Goal: Task Accomplishment & Management: Manage account settings

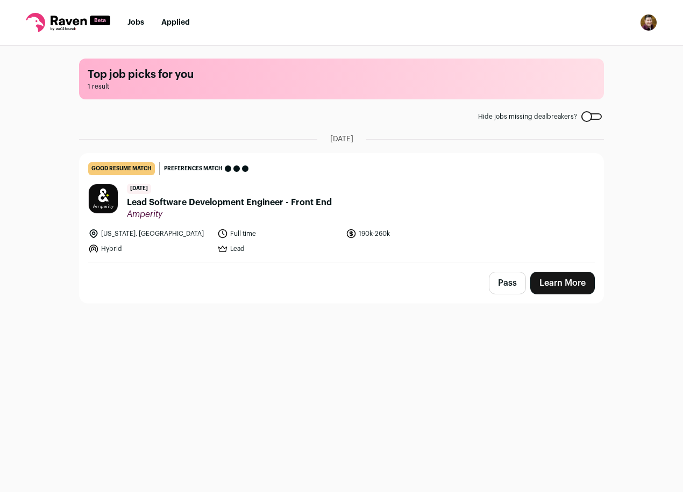
drag, startPoint x: 54, startPoint y: 25, endPoint x: 43, endPoint y: 27, distance: 11.6
click at [43, 27] on icon at bounding box center [35, 22] width 19 height 19
click at [56, 25] on icon at bounding box center [69, 21] width 36 height 10
click at [54, 33] on nav "Jobs Applied Settings Notifications Preferences Resume FAQs Logout" at bounding box center [341, 23] width 683 height 46
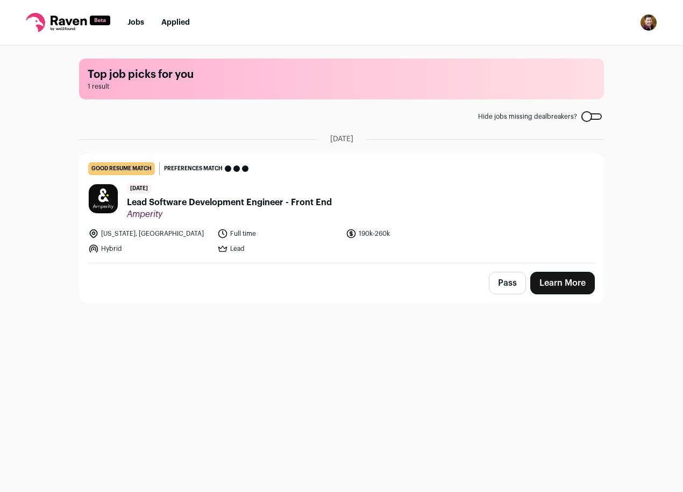
click at [136, 24] on link "Jobs" at bounding box center [135, 23] width 17 height 8
click at [243, 202] on span "Lead Software Development Engineer - Front End" at bounding box center [229, 202] width 205 height 13
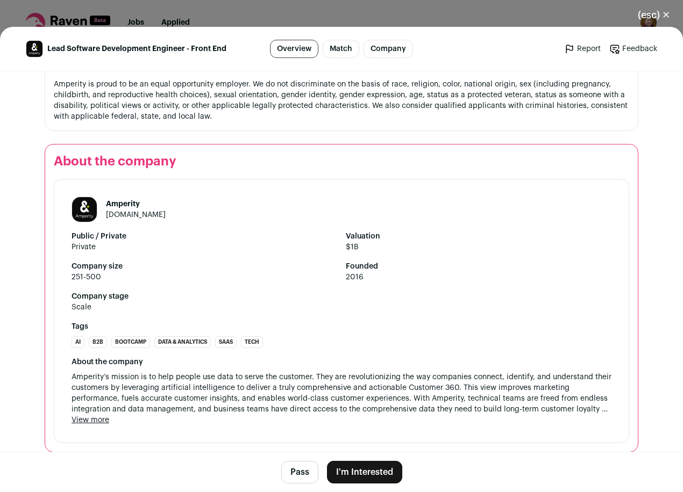
scroll to position [1299, 0]
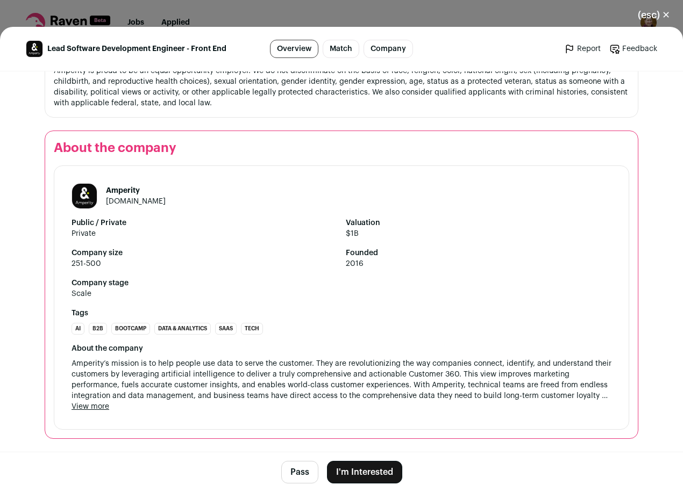
click at [357, 476] on button "I'm Interested" at bounding box center [364, 472] width 75 height 23
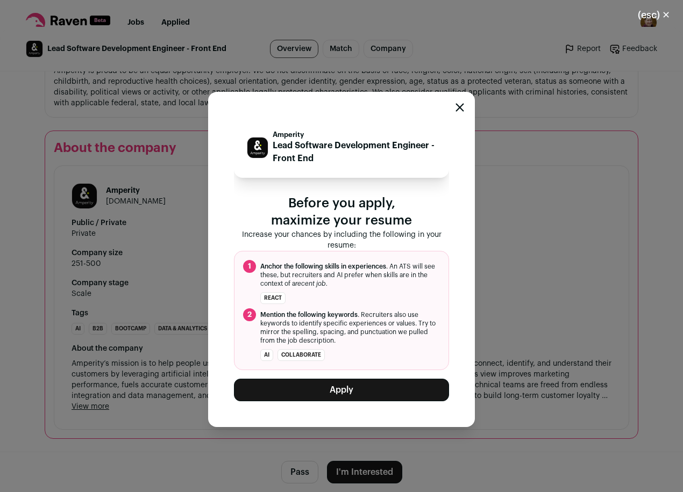
click at [459, 106] on icon "Close modal" at bounding box center [459, 107] width 9 height 9
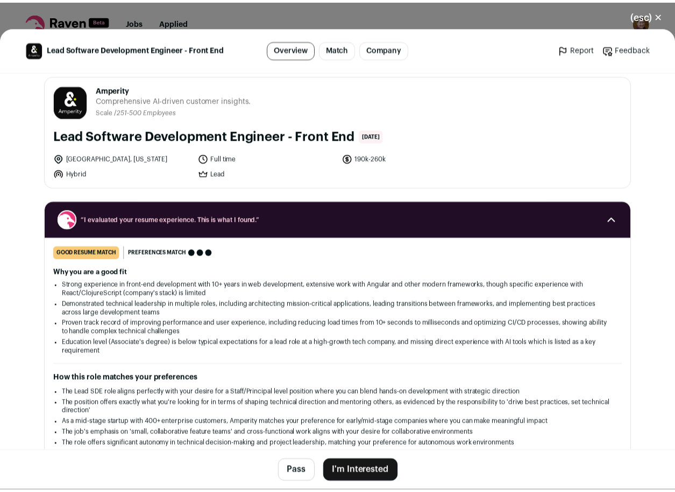
scroll to position [0, 0]
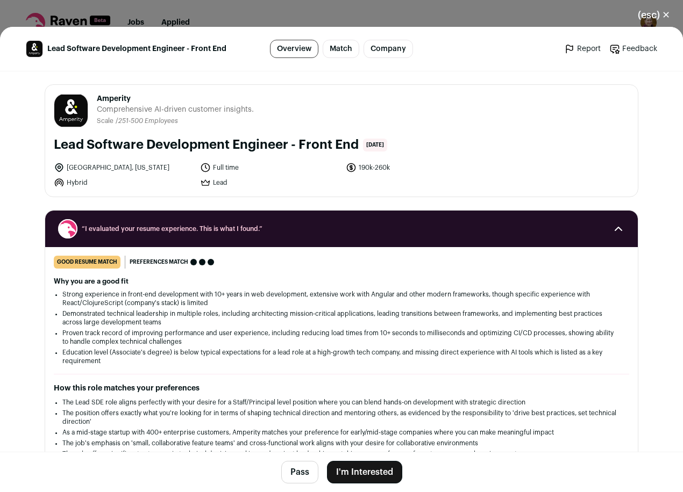
click at [445, 14] on div "(esc) ✕ Lead Software Development Engineer - Front End Overview Match Company R…" at bounding box center [341, 246] width 683 height 492
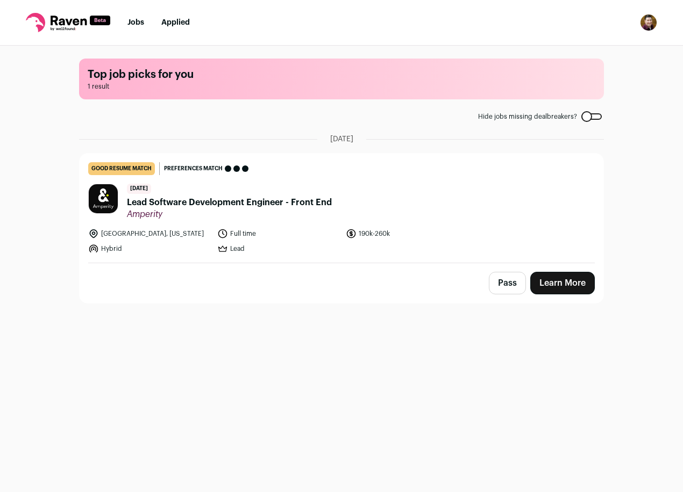
click at [649, 21] on img "Open dropdown" at bounding box center [648, 22] width 17 height 17
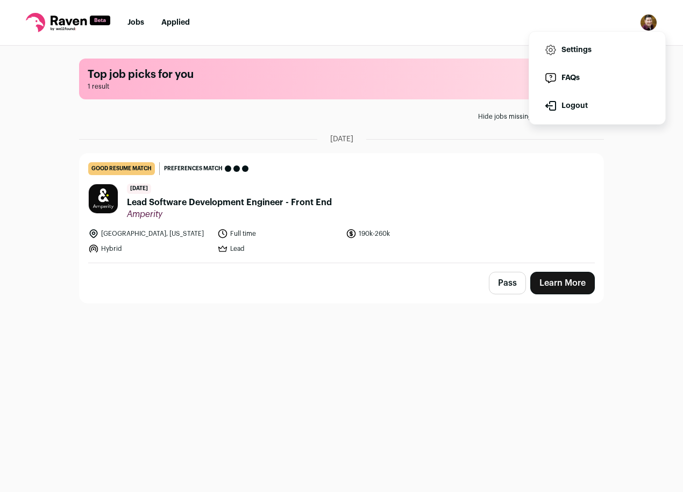
click at [603, 41] on link "Settings" at bounding box center [596, 50] width 119 height 26
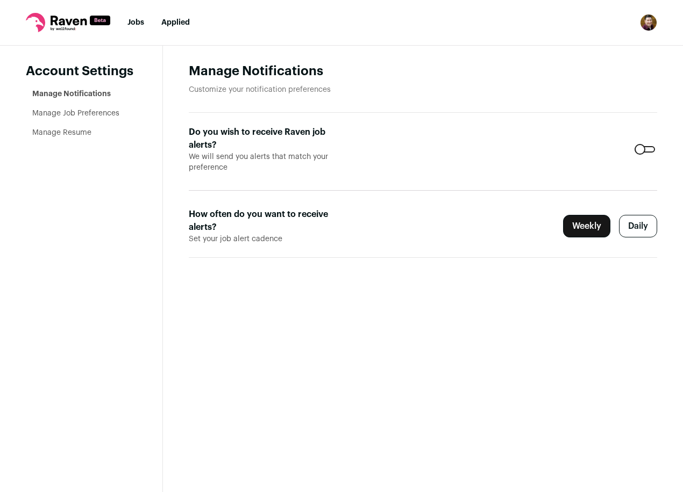
click at [76, 111] on link "Manage Job Preferences" at bounding box center [75, 114] width 87 height 8
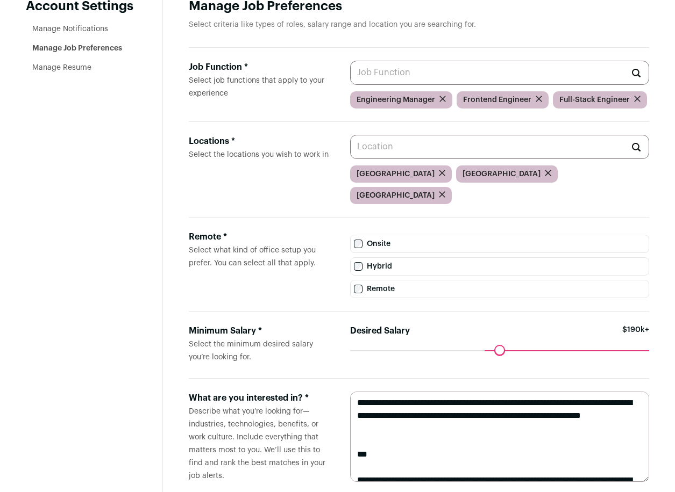
scroll to position [67, 0]
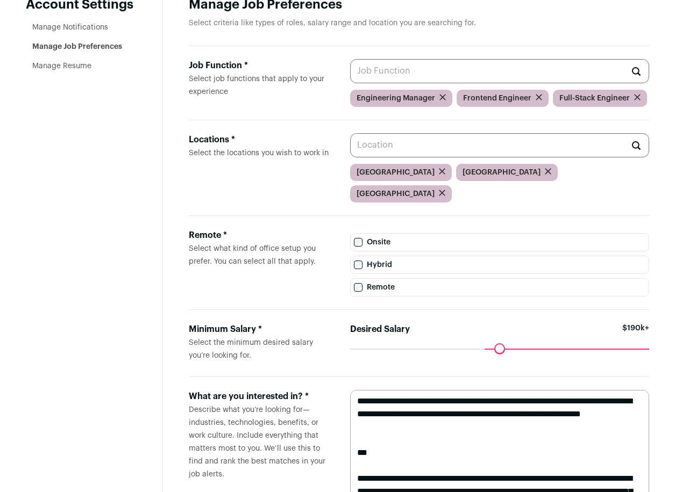
drag, startPoint x: 644, startPoint y: 456, endPoint x: 644, endPoint y: 520, distance: 64.5
click at [644, 492] on html "Jobs Applied Settings Notifications Preferences Resume FAQs Logout Account Sett…" at bounding box center [337, 249] width 675 height 633
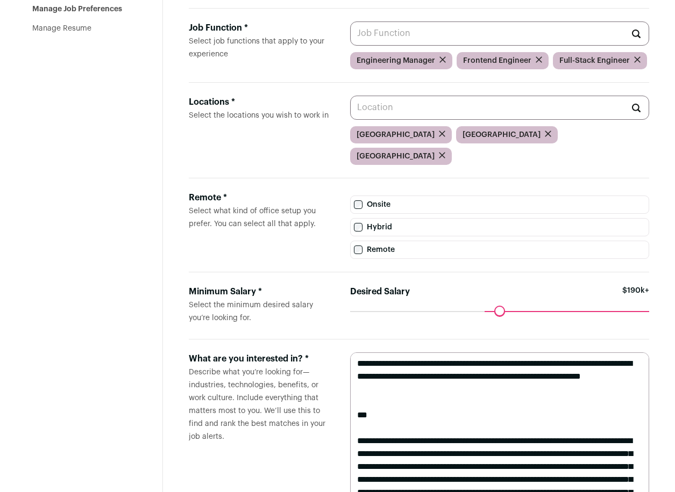
scroll to position [120, 0]
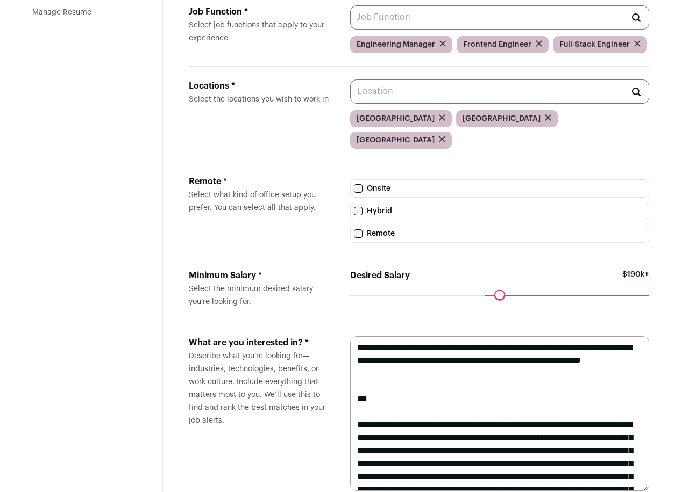
drag, startPoint x: 359, startPoint y: 415, endPoint x: 358, endPoint y: 408, distance: 7.0
click at [358, 408] on textarea "**********" at bounding box center [499, 413] width 299 height 155
drag, startPoint x: 356, startPoint y: 417, endPoint x: 331, endPoint y: 319, distance: 100.4
click at [331, 324] on form "What are you interested in? * Describe what you’re looking for—industries, tech…" at bounding box center [419, 414] width 460 height 181
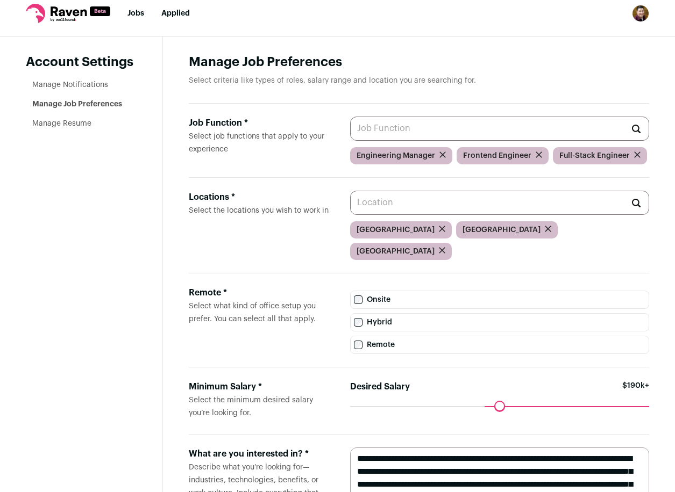
scroll to position [0, 0]
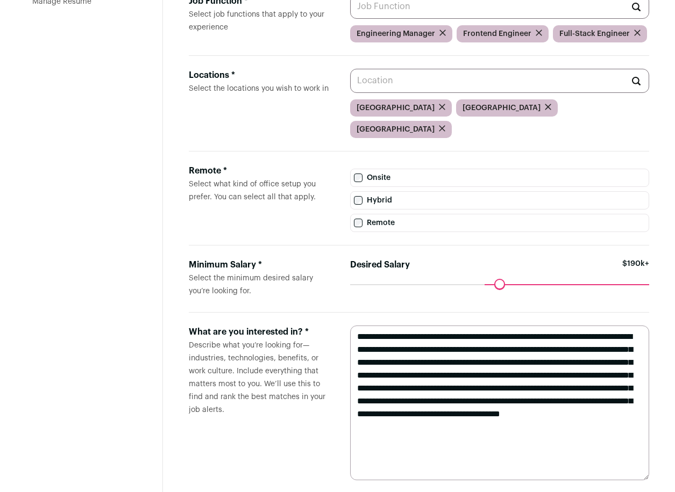
type textarea "**********"
click at [218, 432] on label "What are you interested in? * Describe what you’re looking for—industries, tech…" at bounding box center [261, 403] width 144 height 155
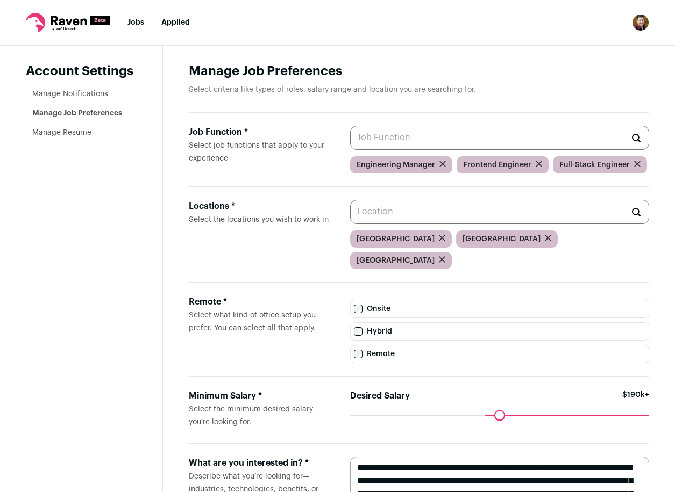
click at [52, 133] on link "Manage Resume" at bounding box center [61, 133] width 59 height 8
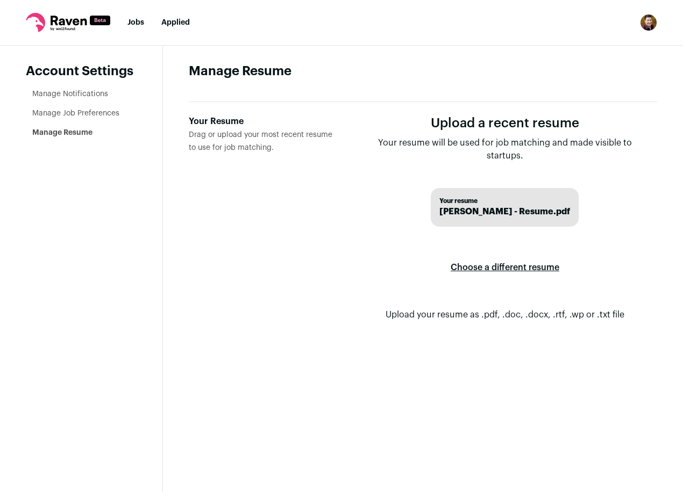
click at [62, 116] on link "Manage Job Preferences" at bounding box center [75, 114] width 87 height 8
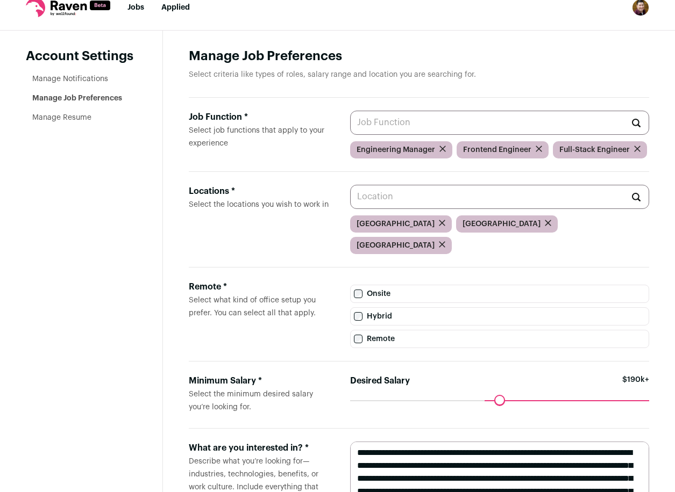
scroll to position [67, 0]
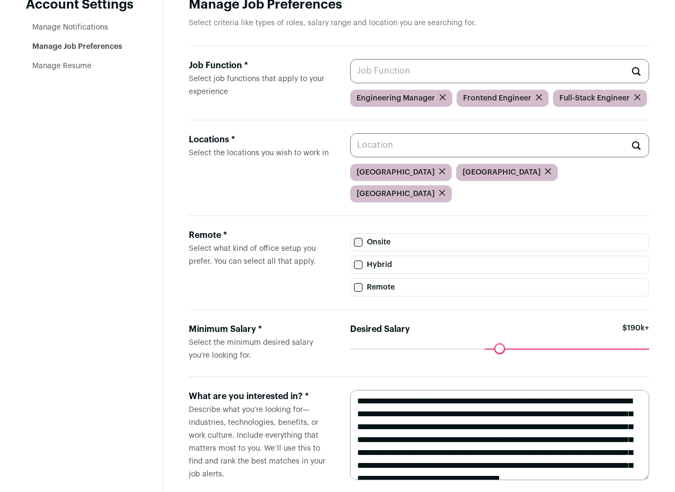
click at [639, 349] on div "Maximum desired salary ******" at bounding box center [499, 356] width 299 height 15
drag, startPoint x: 483, startPoint y: 332, endPoint x: 463, endPoint y: 331, distance: 20.4
click at [463, 349] on input "Desired Salary" at bounding box center [499, 349] width 299 height 0
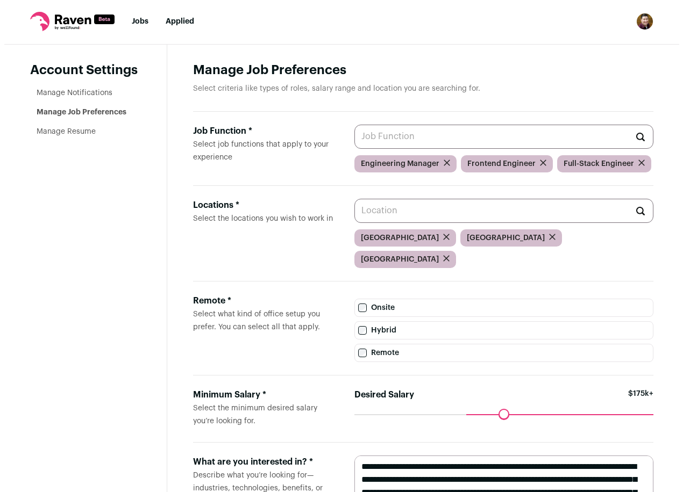
scroll to position [0, 0]
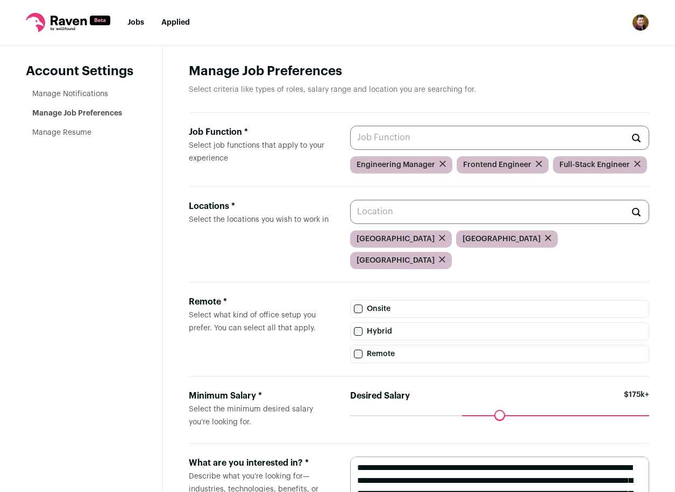
click at [62, 24] on icon at bounding box center [69, 21] width 36 height 10
click at [145, 23] on ul "Jobs Applied" at bounding box center [158, 22] width 62 height 11
click at [143, 23] on link "Jobs" at bounding box center [135, 23] width 17 height 8
